Goal: Information Seeking & Learning: Check status

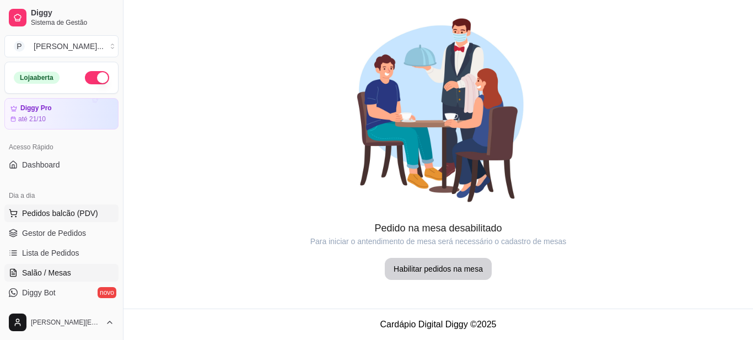
click at [46, 209] on span "Pedidos balcão (PDV)" at bounding box center [60, 213] width 76 height 11
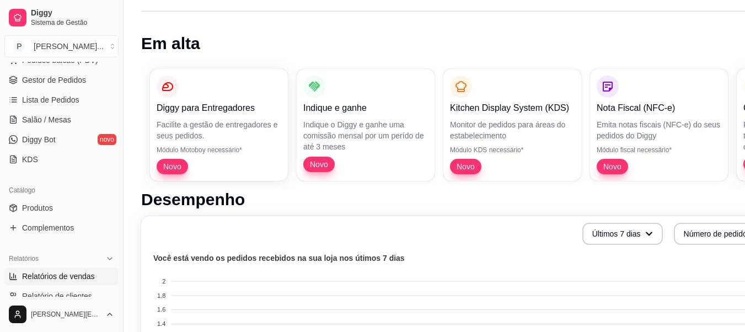
scroll to position [165, 0]
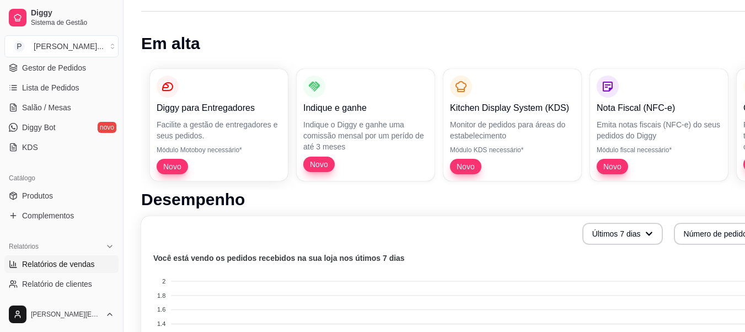
click at [81, 260] on span "Relatórios de vendas" at bounding box center [58, 264] width 73 height 11
select select "ALL"
select select "0"
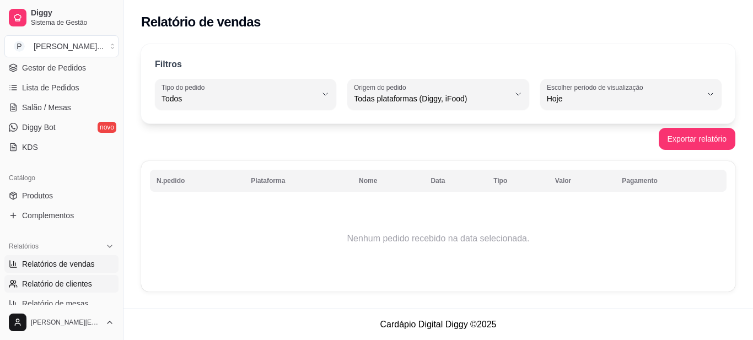
click at [76, 282] on span "Relatório de clientes" at bounding box center [57, 284] width 70 height 11
select select "30"
select select "HIGHEST_TOTAL_SPENT_WITH_ORDERS"
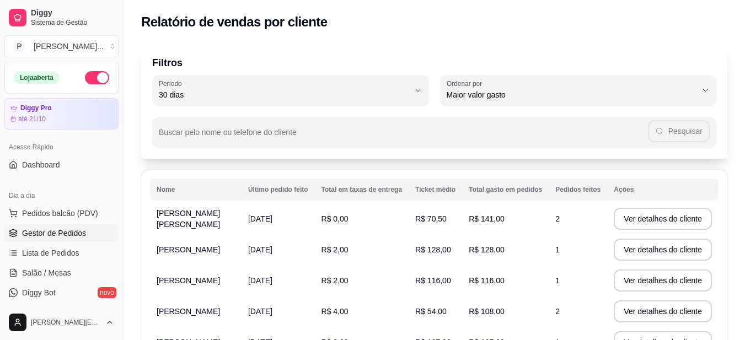
click at [58, 234] on span "Gestor de Pedidos" at bounding box center [54, 233] width 64 height 11
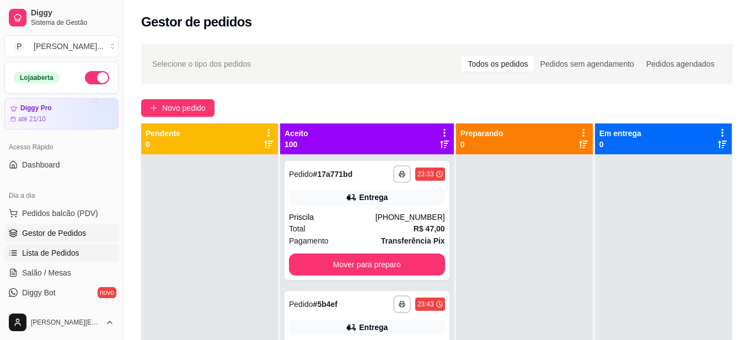
click at [60, 251] on span "Lista de Pedidos" at bounding box center [50, 253] width 57 height 11
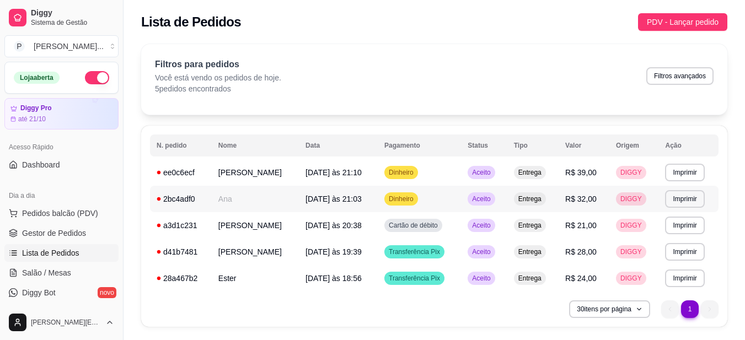
click at [248, 199] on td "Ana" at bounding box center [255, 199] width 87 height 26
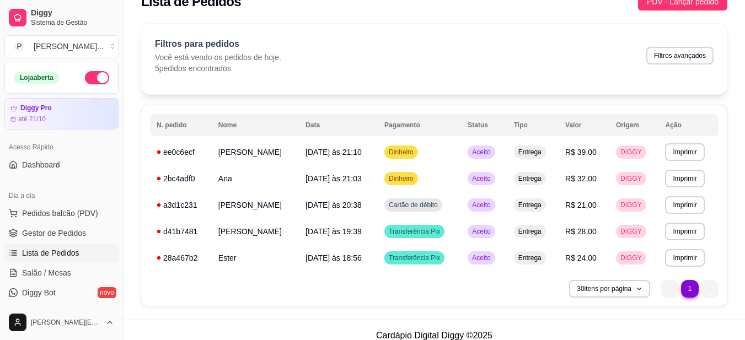
scroll to position [31, 0]
